Goal: Task Accomplishment & Management: Use online tool/utility

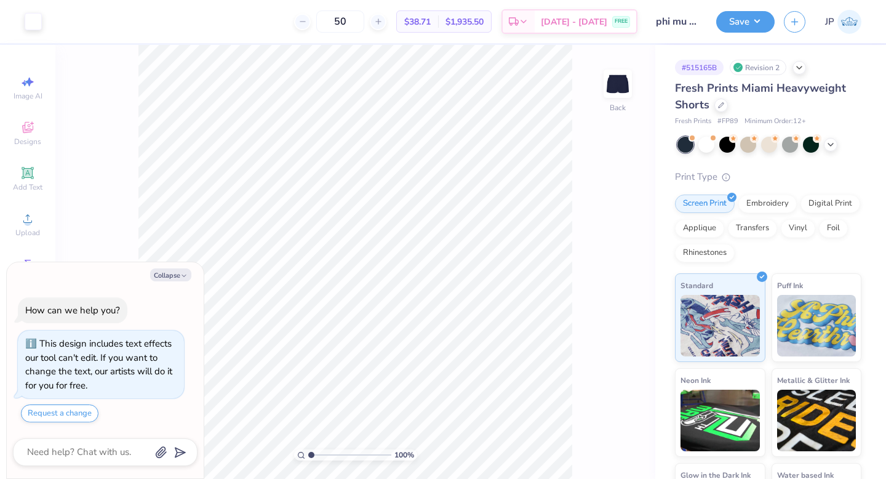
scroll to position [34, 0]
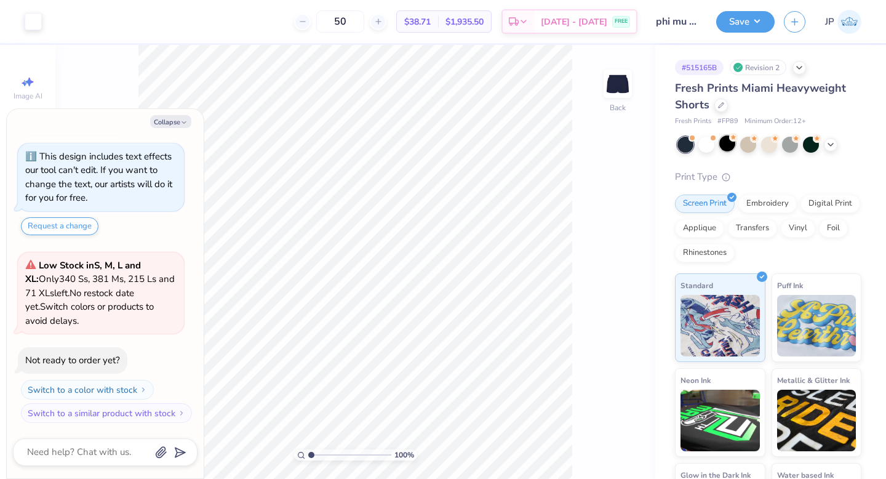
click at [722, 150] on div at bounding box center [728, 143] width 16 height 16
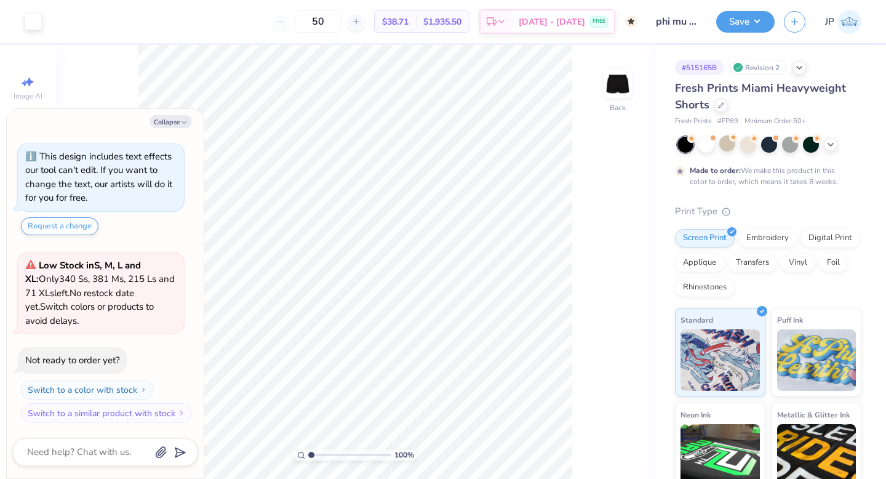
scroll to position [151, 0]
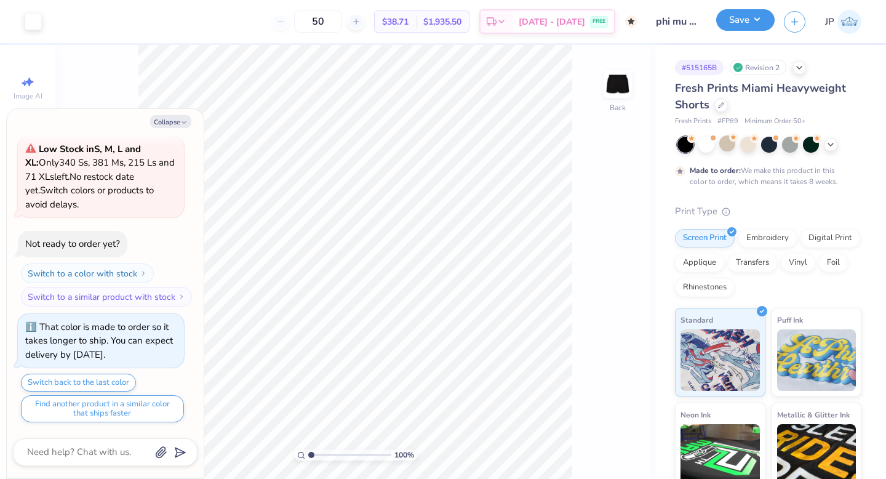
click at [741, 31] on button "Save" at bounding box center [746, 20] width 58 height 22
type textarea "x"
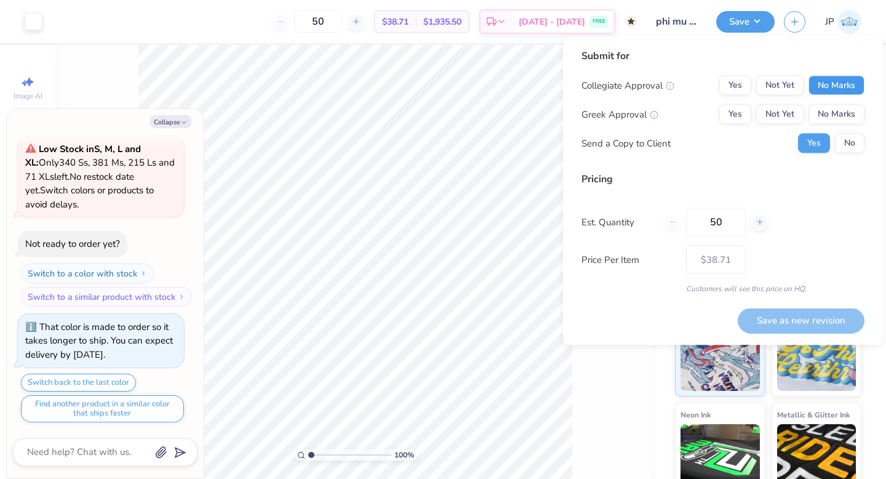
click at [817, 91] on button "No Marks" at bounding box center [837, 86] width 56 height 20
click at [741, 118] on button "Yes" at bounding box center [736, 115] width 32 height 20
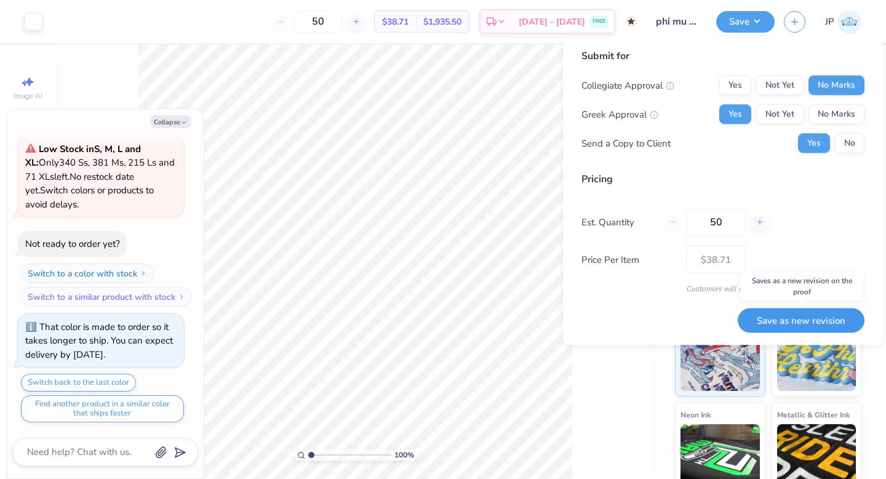
click at [822, 315] on button "Save as new revision" at bounding box center [801, 320] width 127 height 25
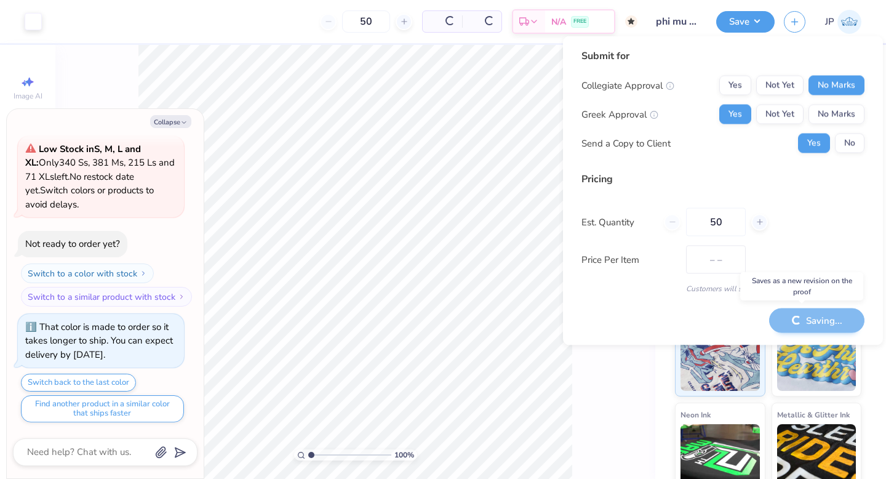
type input "$38.71"
type textarea "x"
